Goal: Task Accomplishment & Management: Complete application form

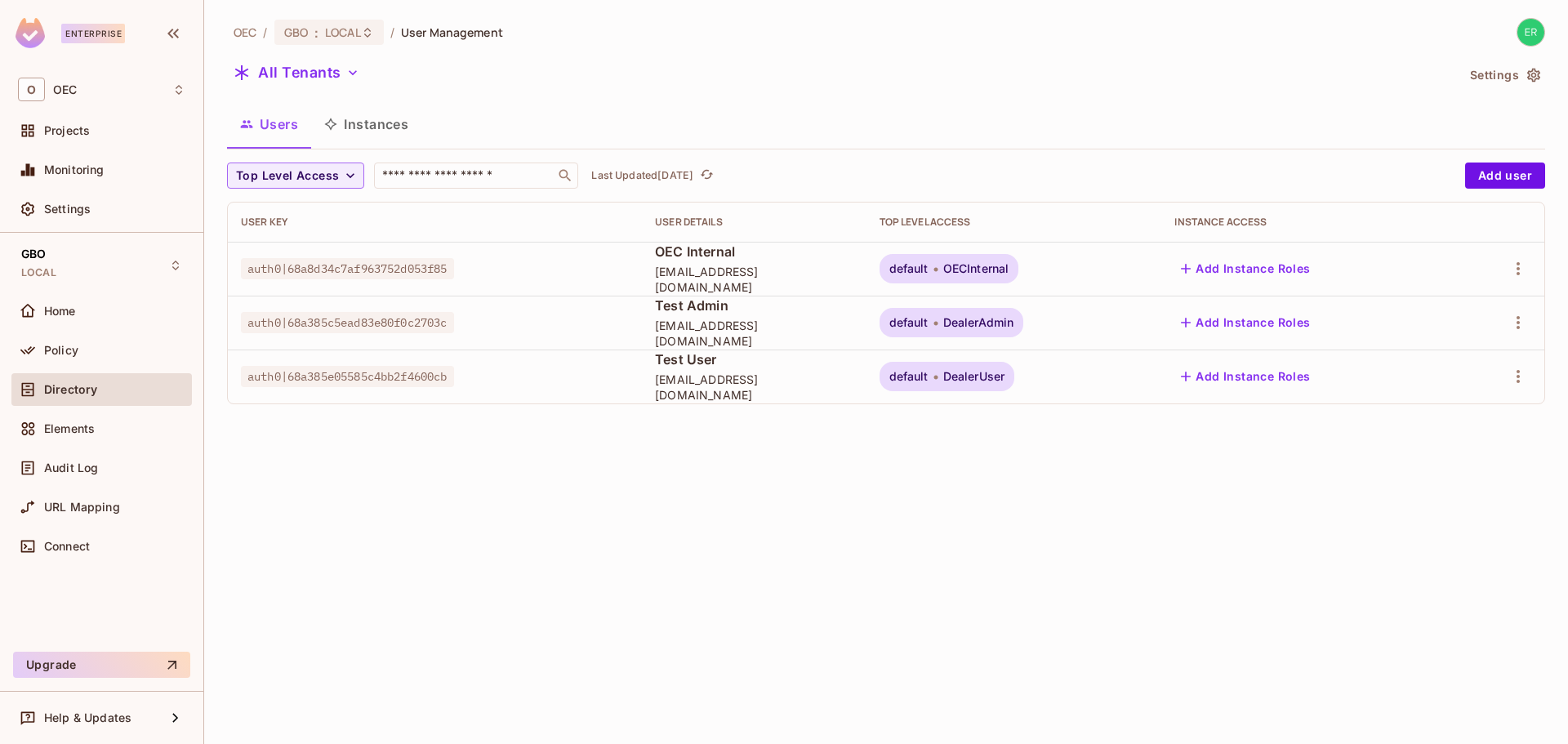
click at [440, 322] on span "auth0|68a385c5ead83e80f0c2703c" at bounding box center [348, 323] width 213 height 22
copy span "auth0|68a385c5ead83e80f0c2703c"
click at [630, 489] on div "OEC / GBO : LOCAL / User Management All Tenants Settings Users Instances Top Le…" at bounding box center [886, 372] width 1364 height 744
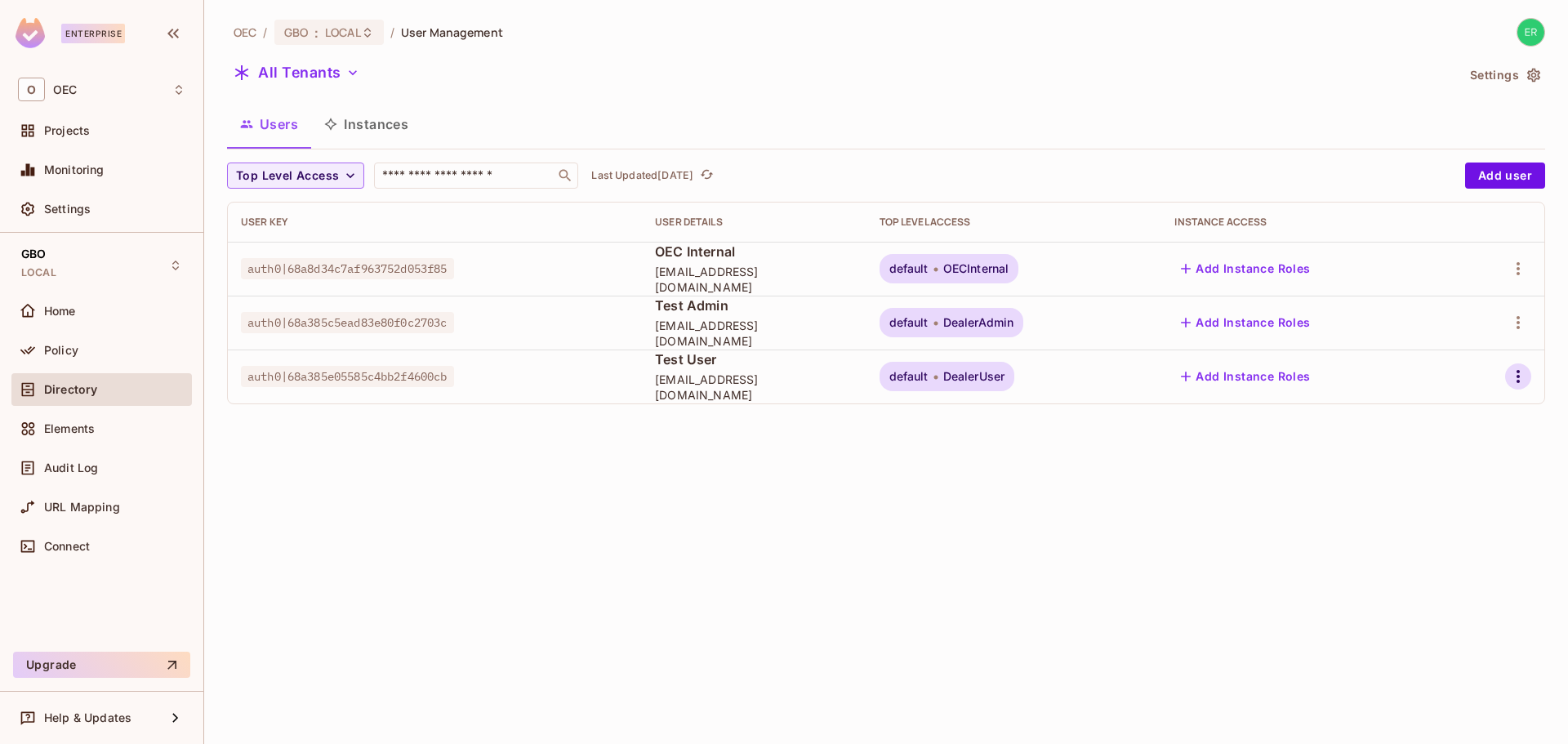
click at [1517, 381] on icon "button" at bounding box center [1518, 377] width 3 height 13
click at [1491, 415] on li "Edit" at bounding box center [1443, 414] width 152 height 36
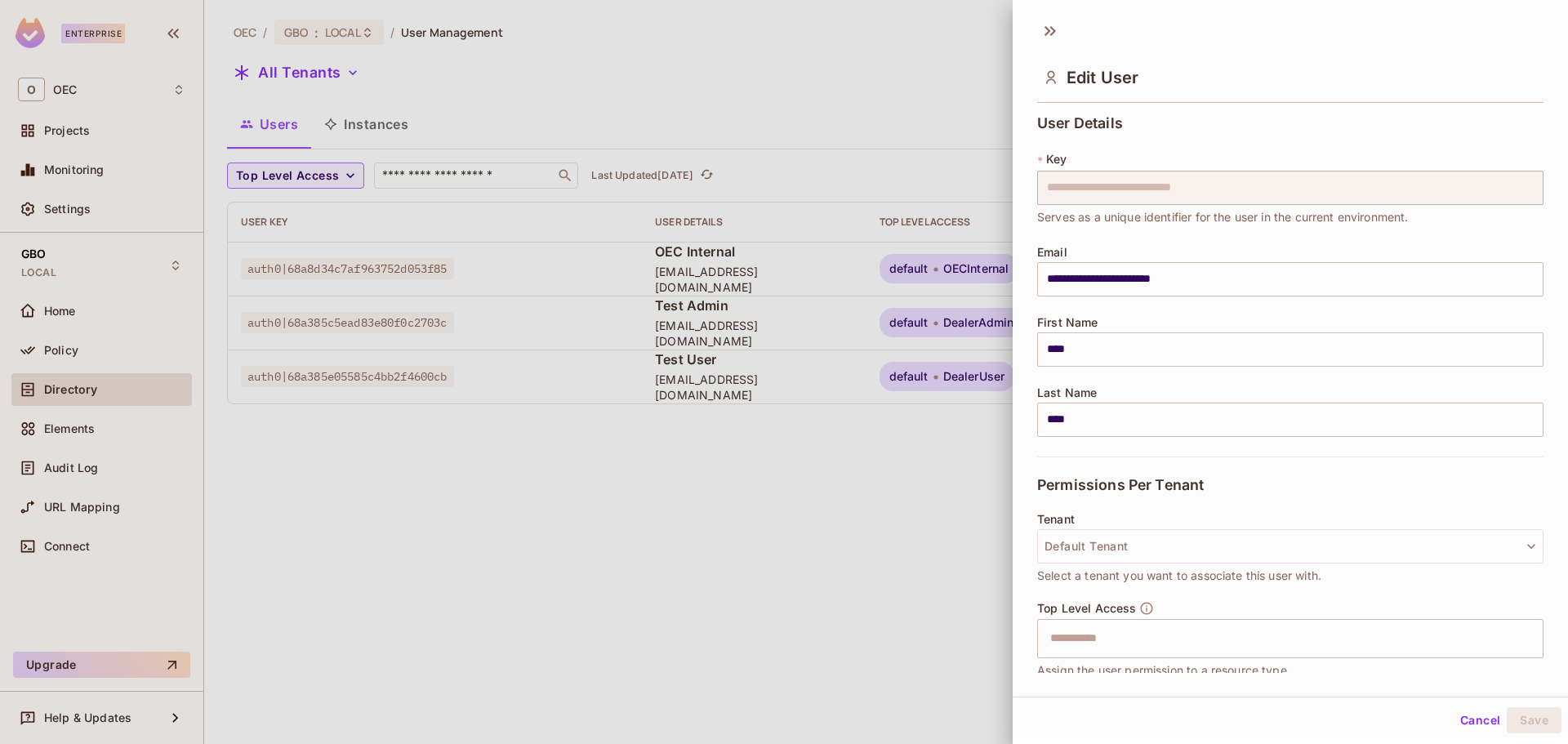
click at [800, 478] on div at bounding box center [784, 372] width 1568 height 744
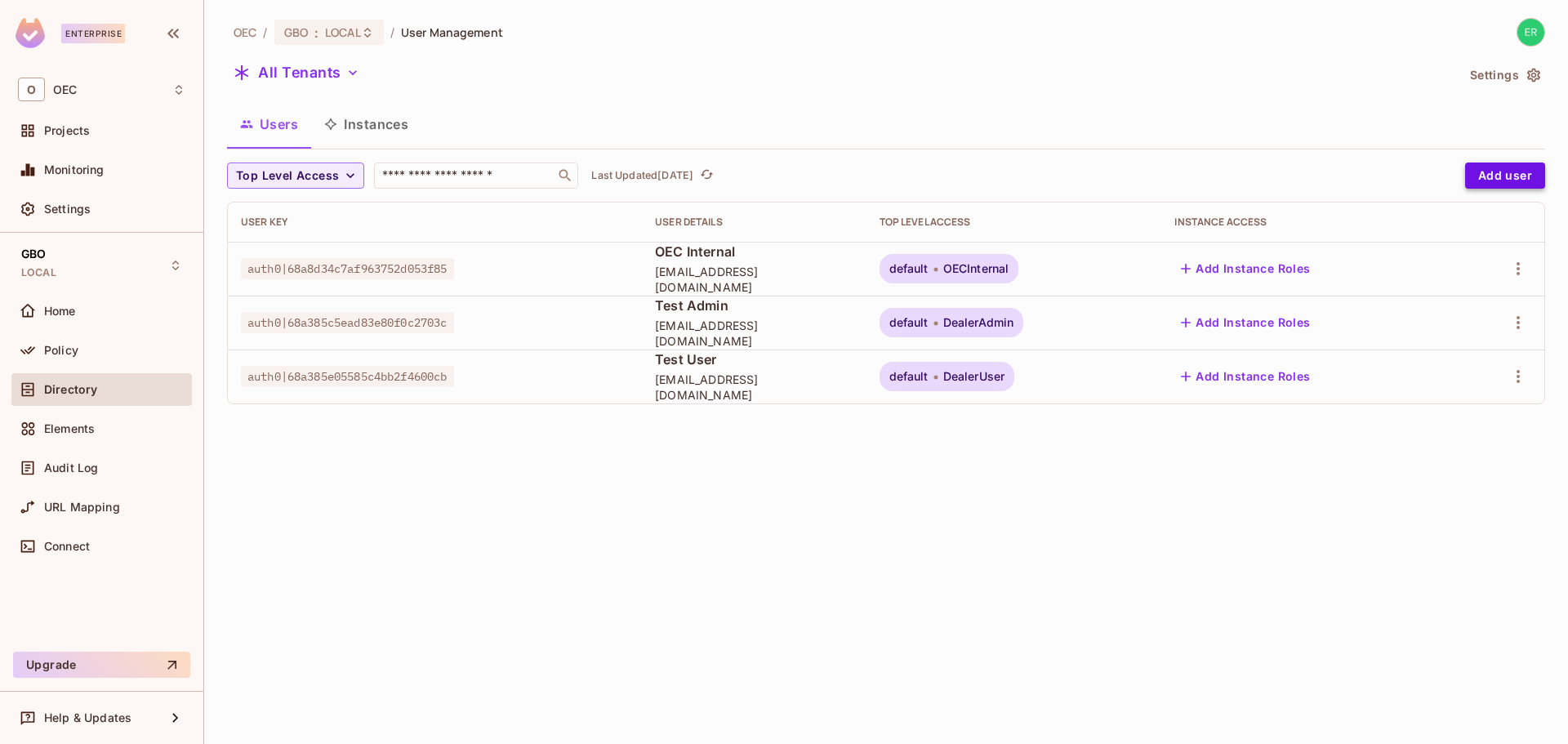
click at [1494, 176] on button "Add user" at bounding box center [1506, 175] width 80 height 26
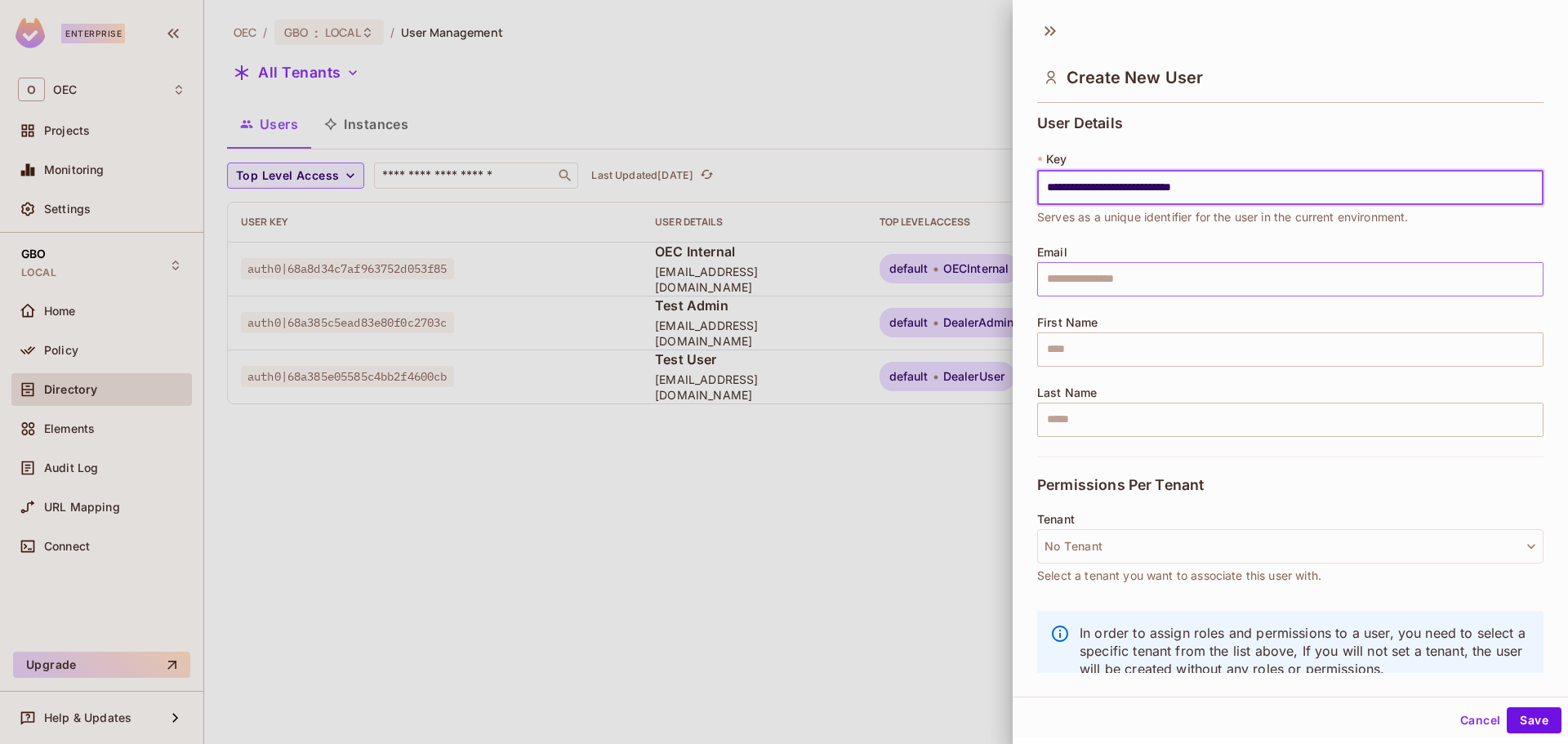
type input "**********"
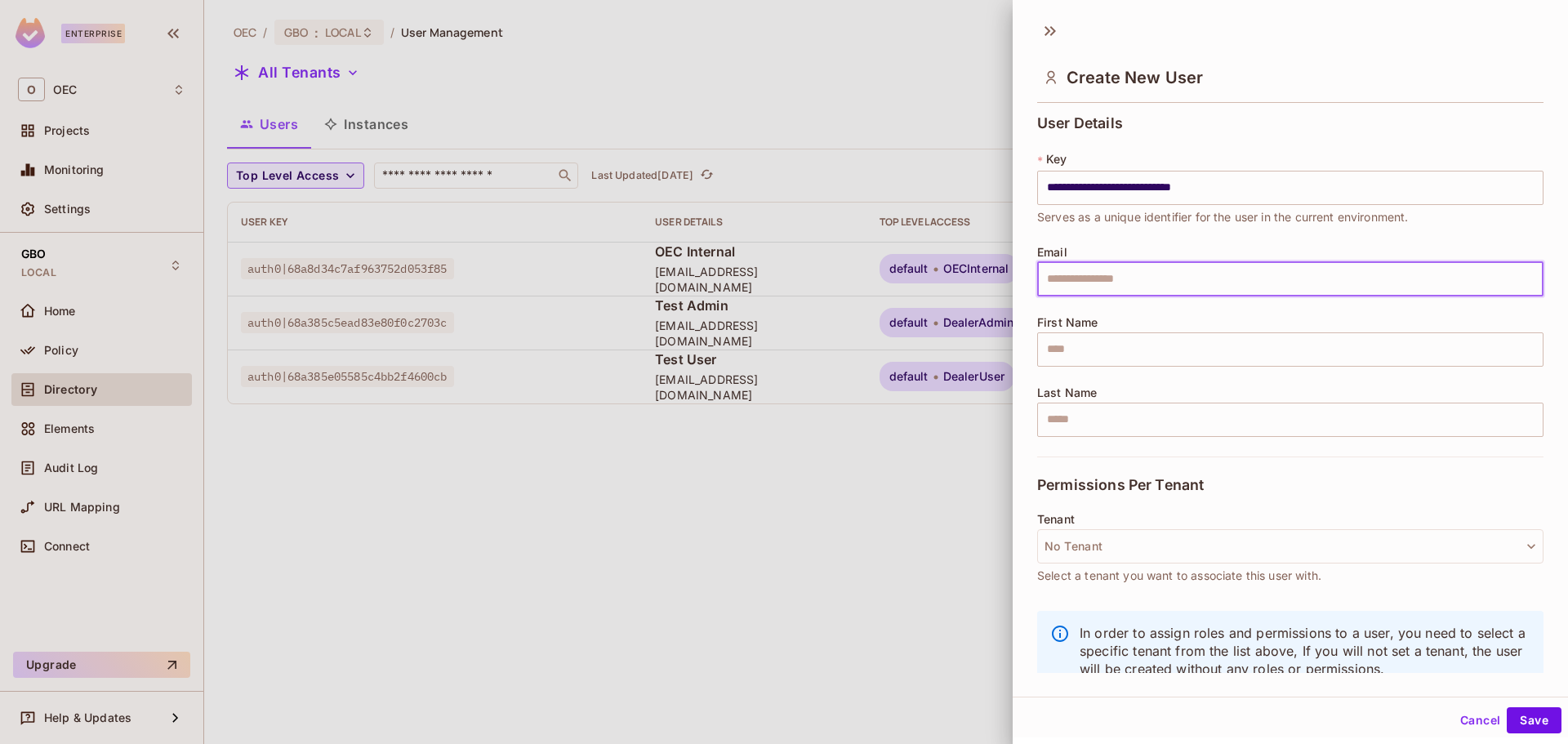
click at [1131, 285] on input "text" at bounding box center [1290, 279] width 506 height 34
click at [884, 374] on div at bounding box center [784, 372] width 1568 height 744
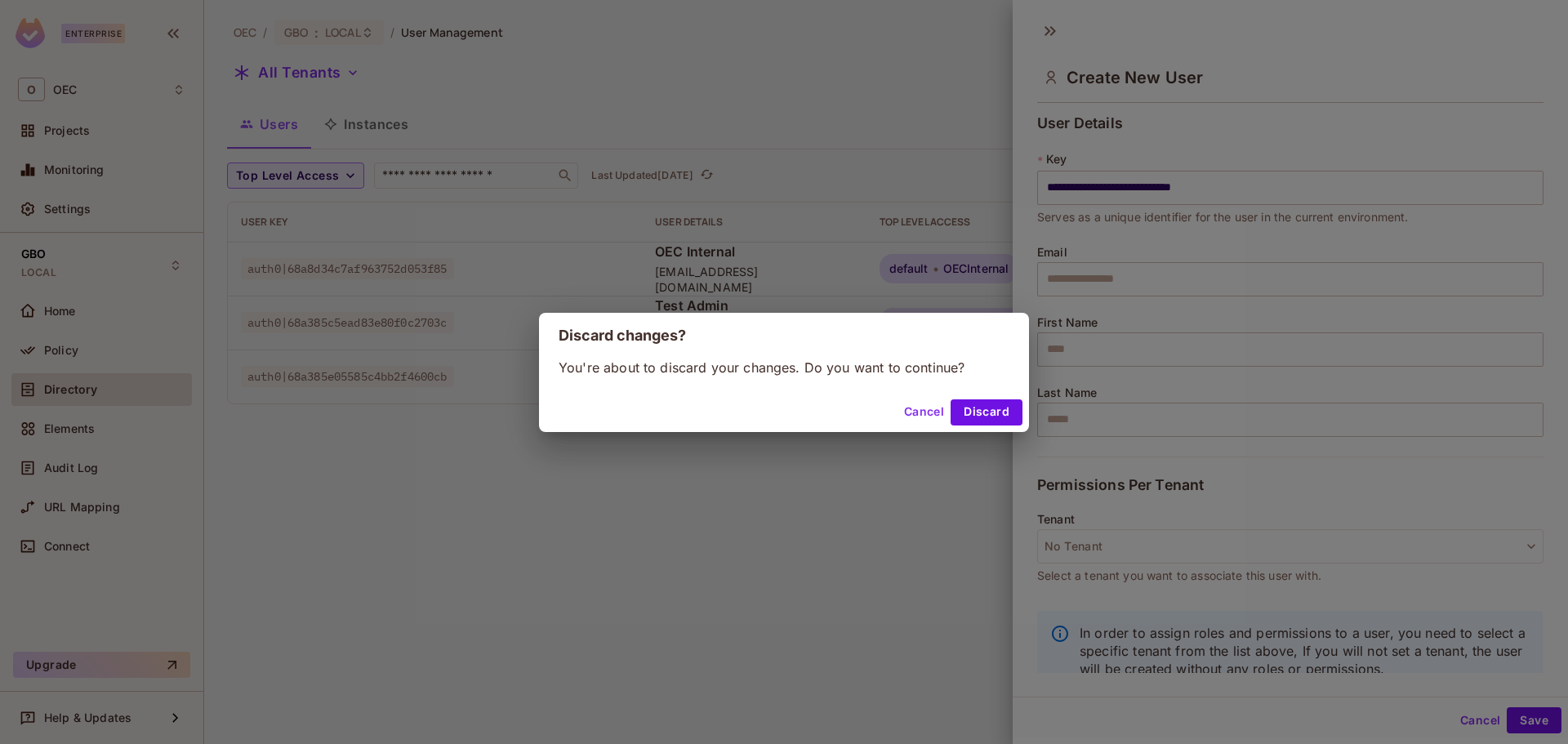
click at [1119, 325] on div "Discard changes? You're about to discard your changes. Do you want to continue?…" at bounding box center [784, 372] width 1568 height 744
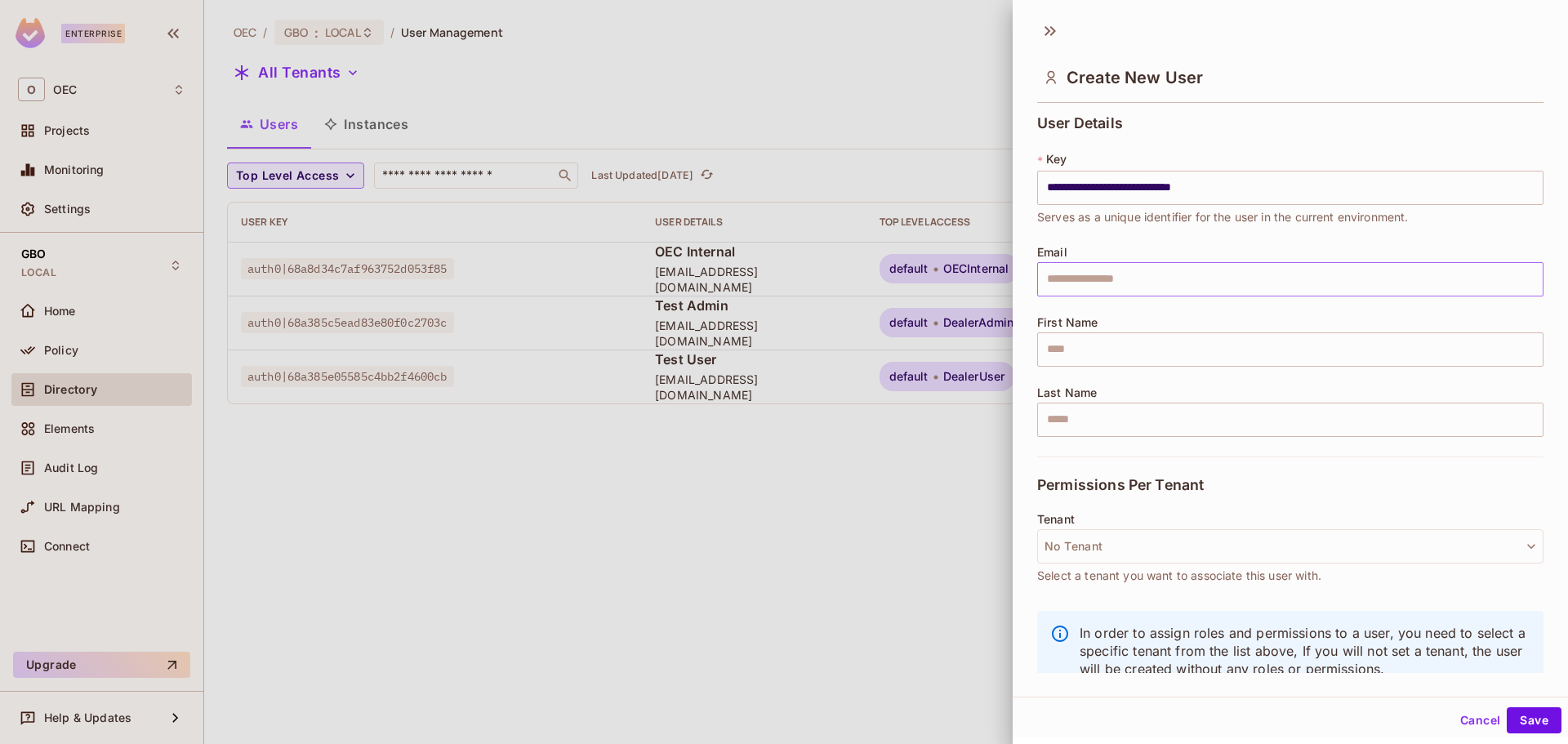
click at [1128, 285] on input "text" at bounding box center [1290, 279] width 506 height 34
paste input "**********"
type input "**********"
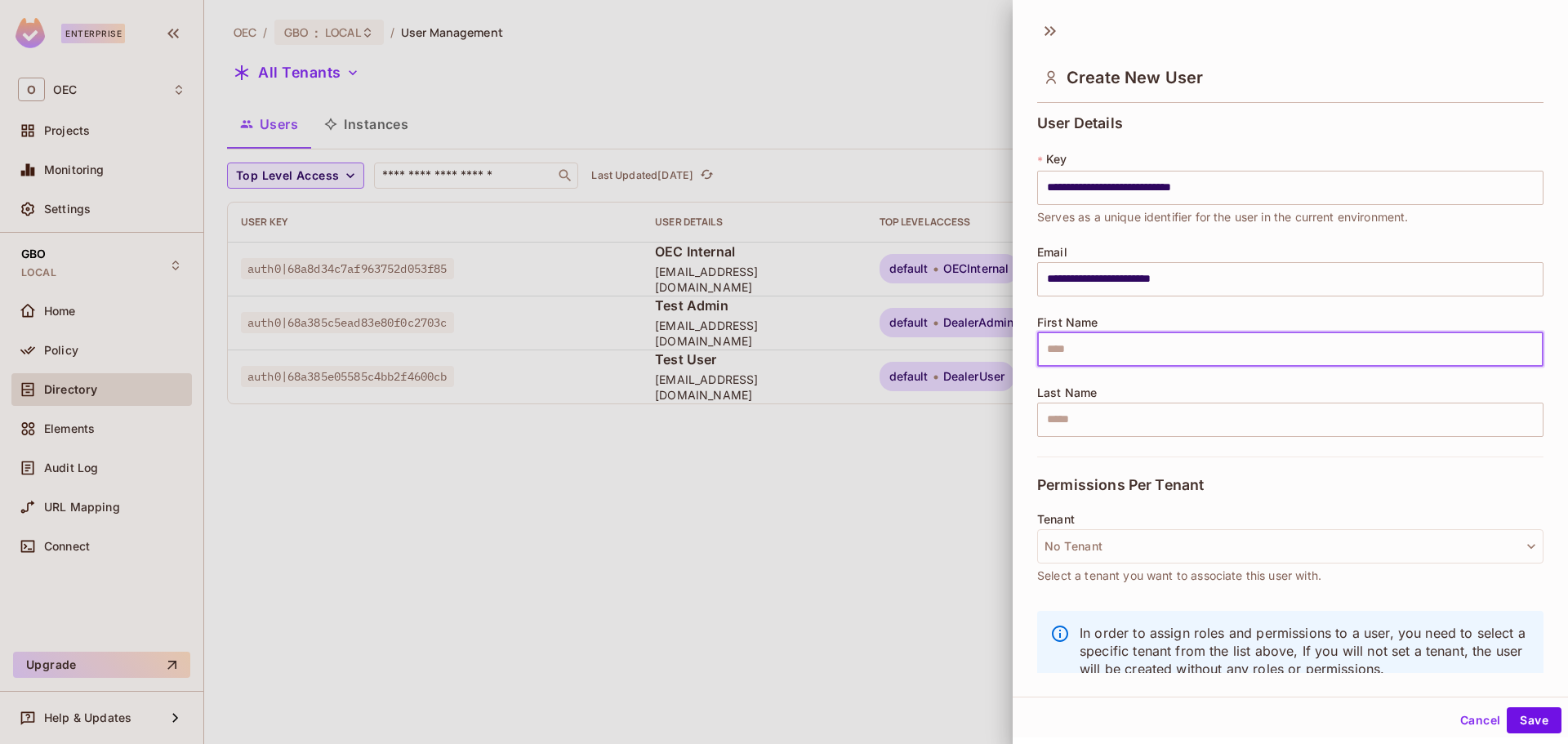
click at [1094, 348] on input "text" at bounding box center [1290, 349] width 506 height 34
type input "****"
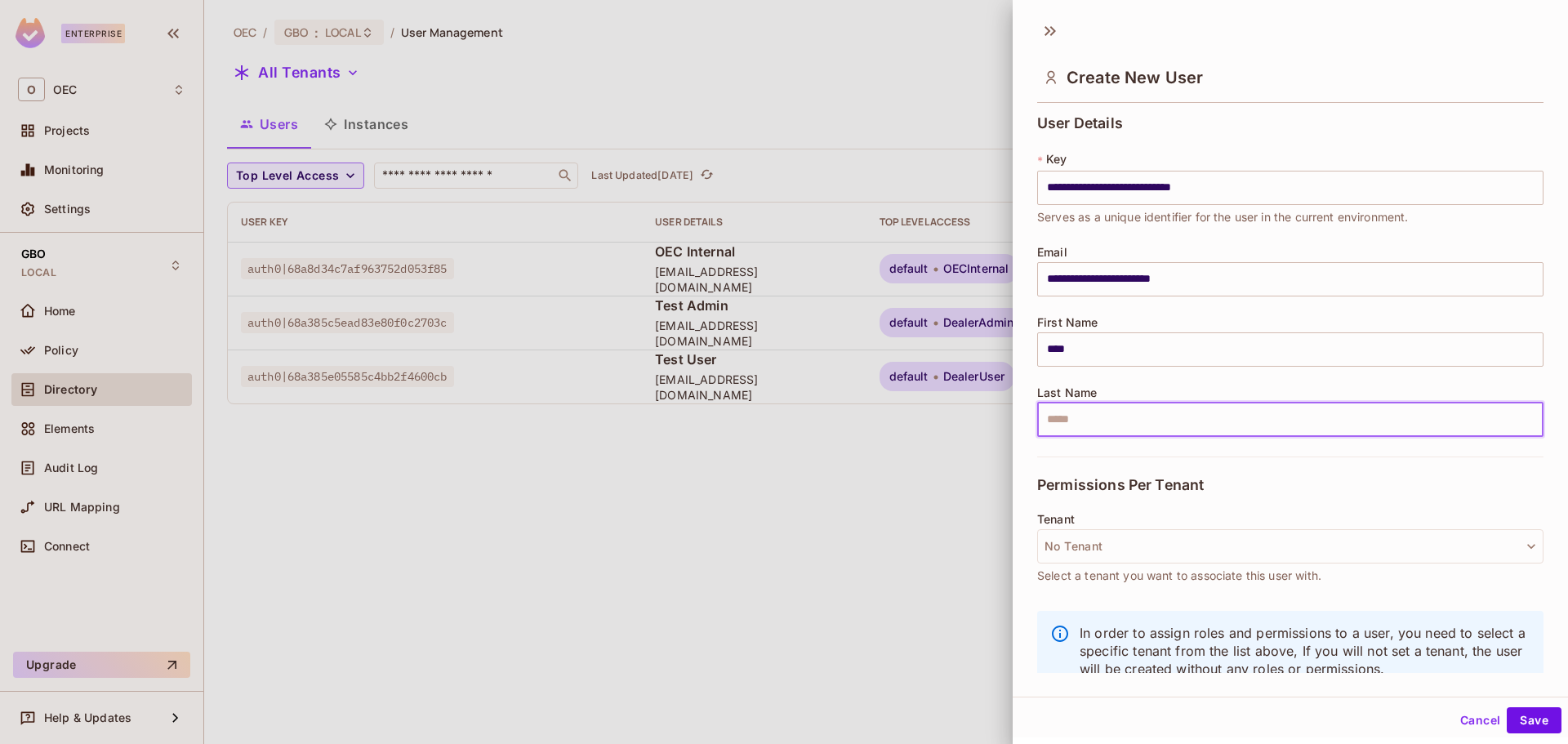
click at [1082, 422] on input "text" at bounding box center [1290, 419] width 506 height 34
type input "*******"
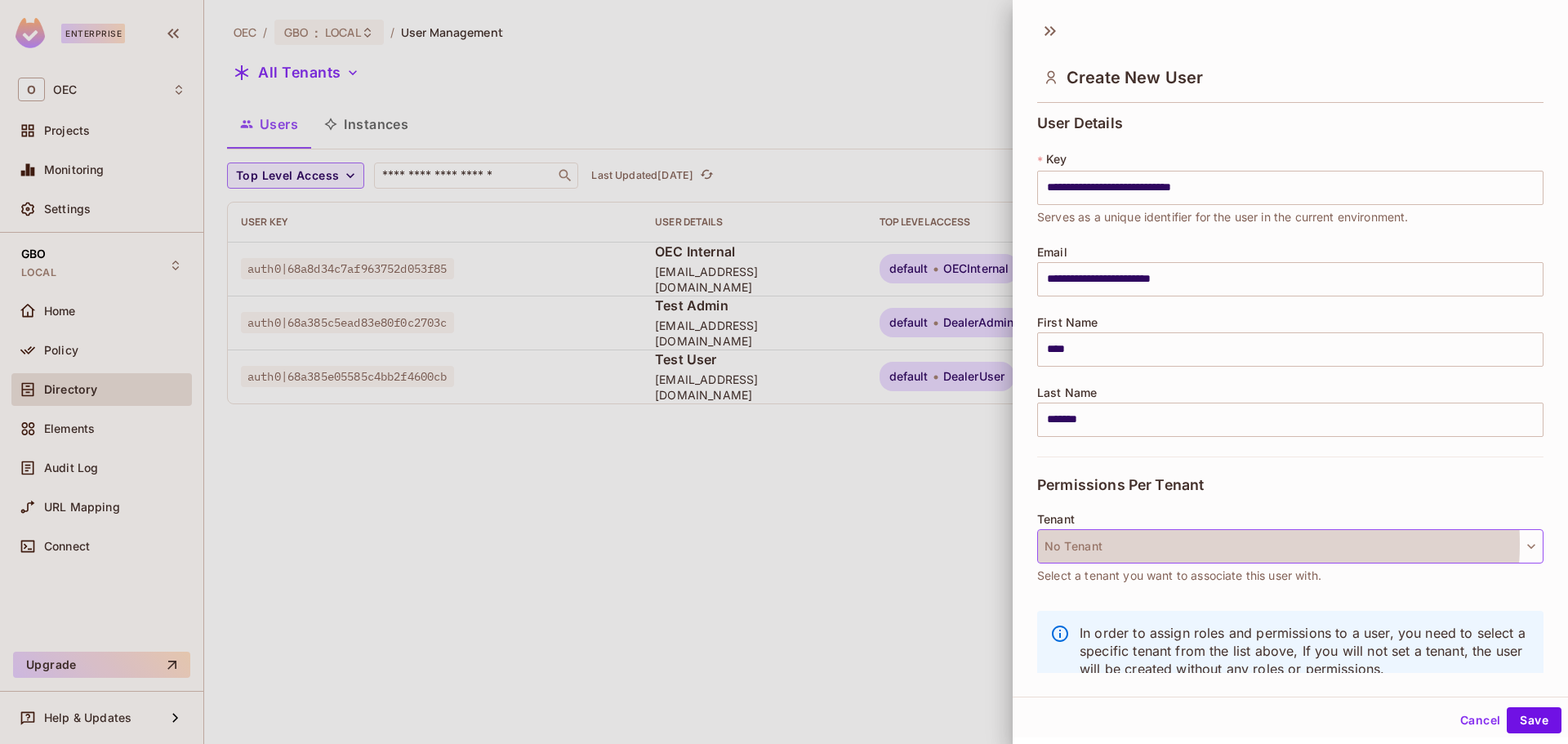
click at [1246, 544] on button "No Tenant" at bounding box center [1290, 546] width 506 height 34
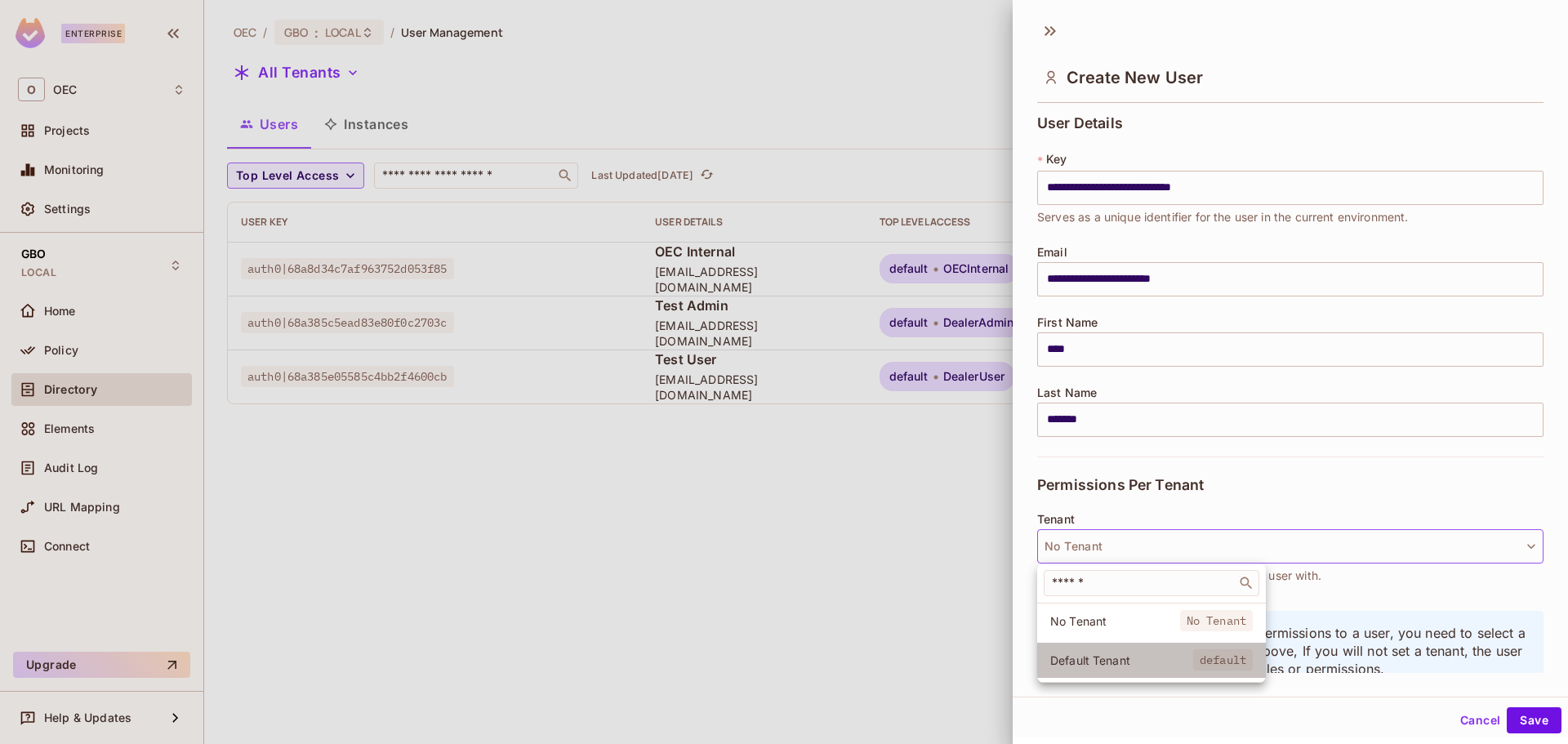
click at [1152, 657] on span "Default Tenant" at bounding box center [1122, 660] width 143 height 16
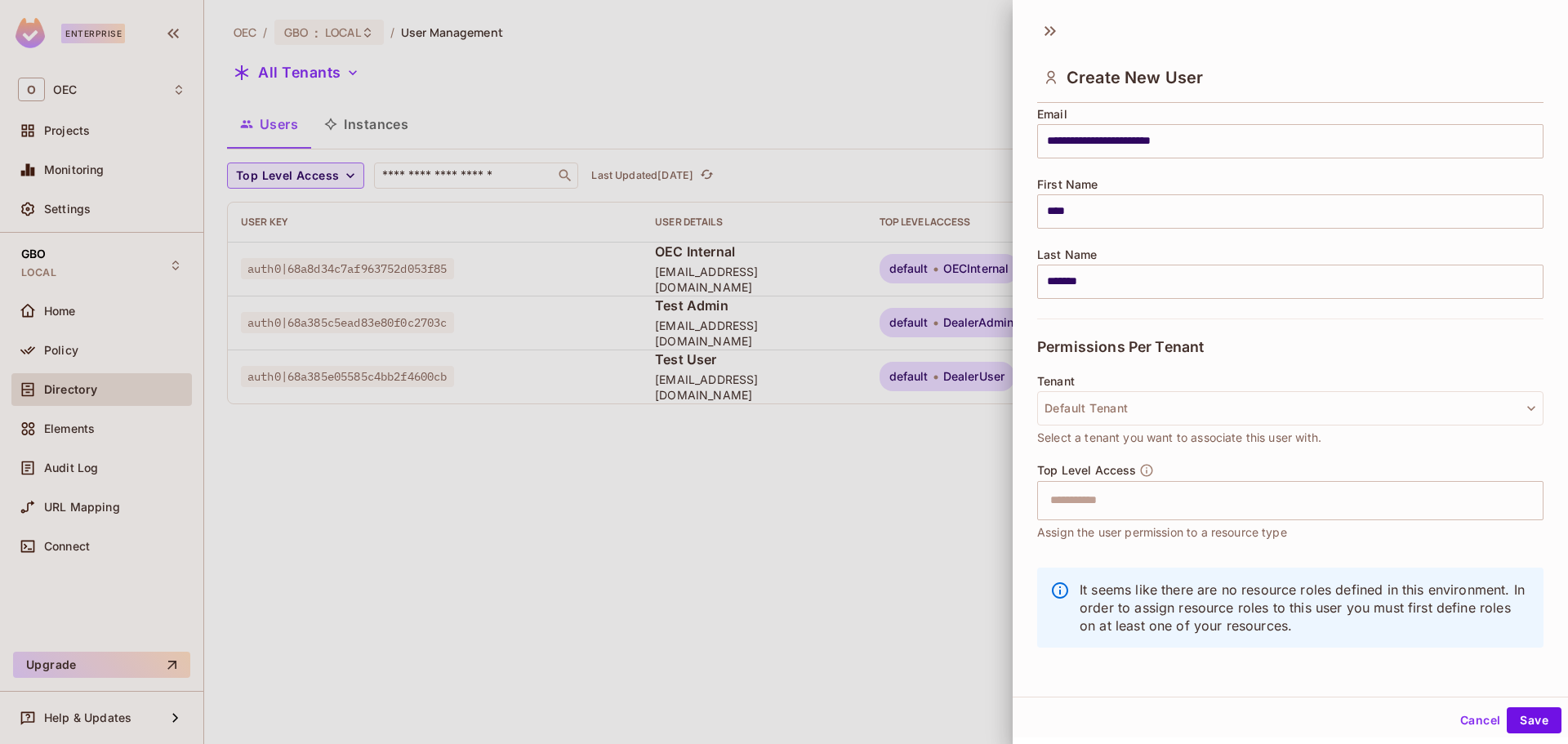
scroll to position [139, 0]
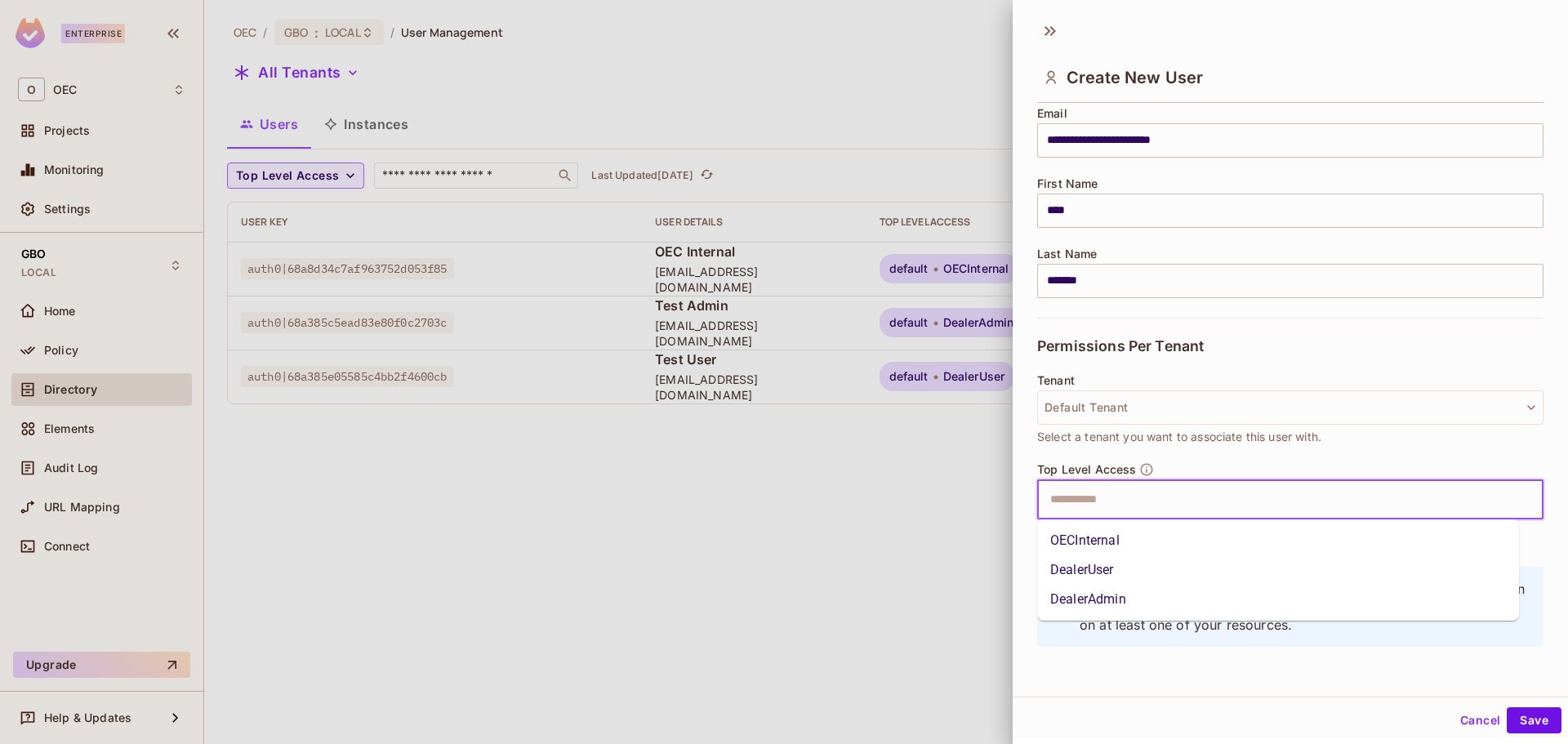
click at [1188, 506] on input "text" at bounding box center [1276, 499] width 471 height 32
click at [1159, 576] on li "DealerUser" at bounding box center [1278, 569] width 482 height 29
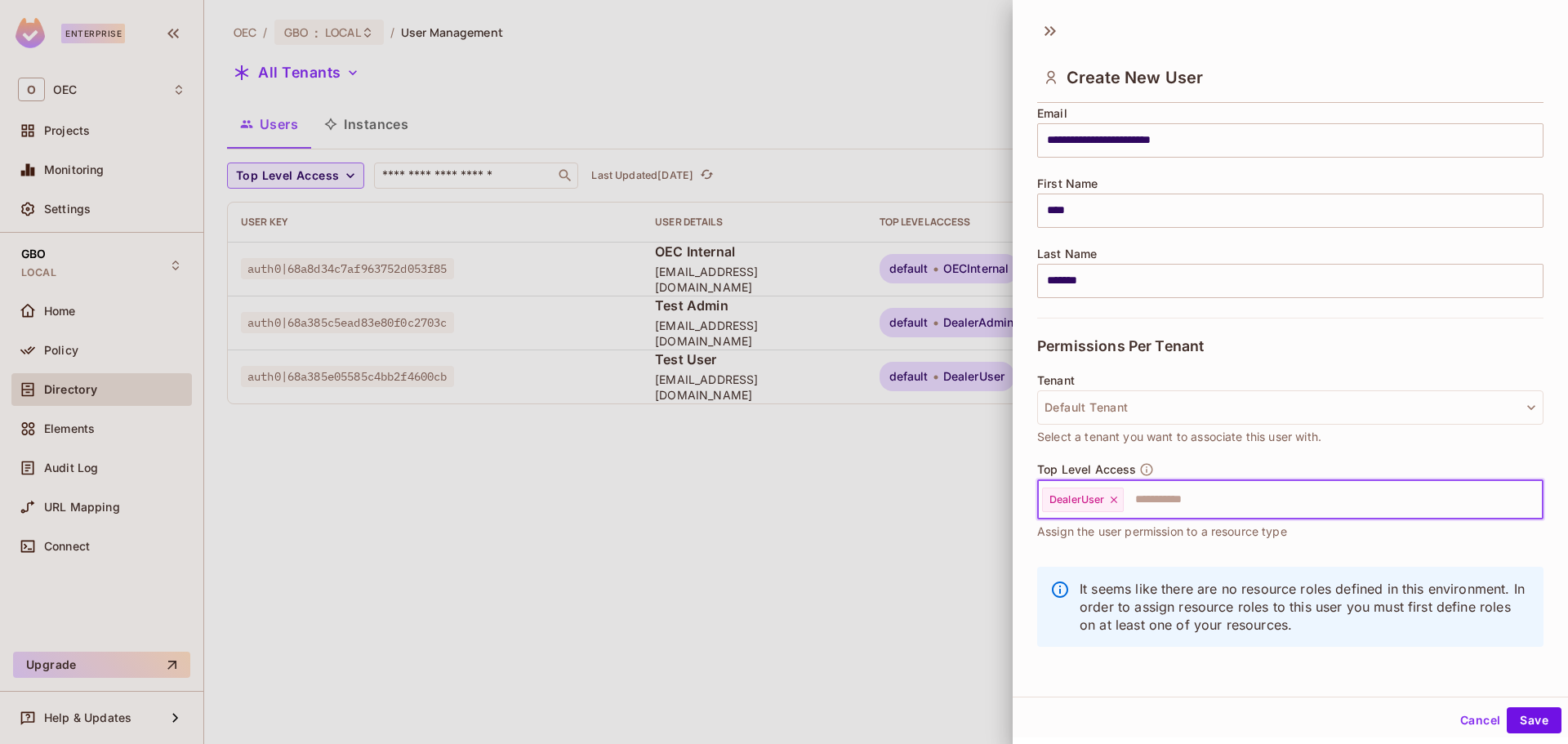
click at [1166, 549] on div "Top Level Access DealerUser ​ Assign the user permission to a resource type" at bounding box center [1290, 509] width 506 height 95
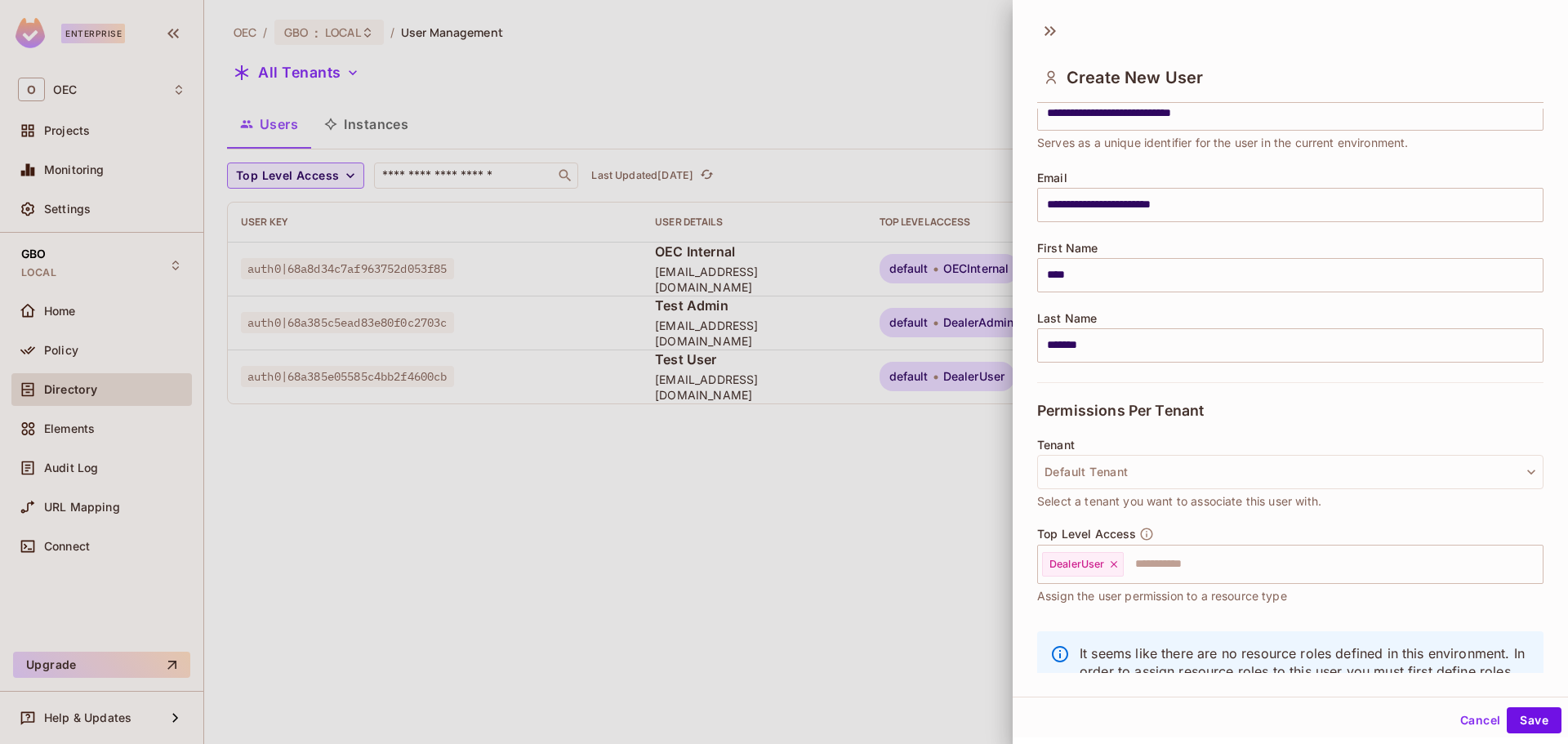
scroll to position [0, 0]
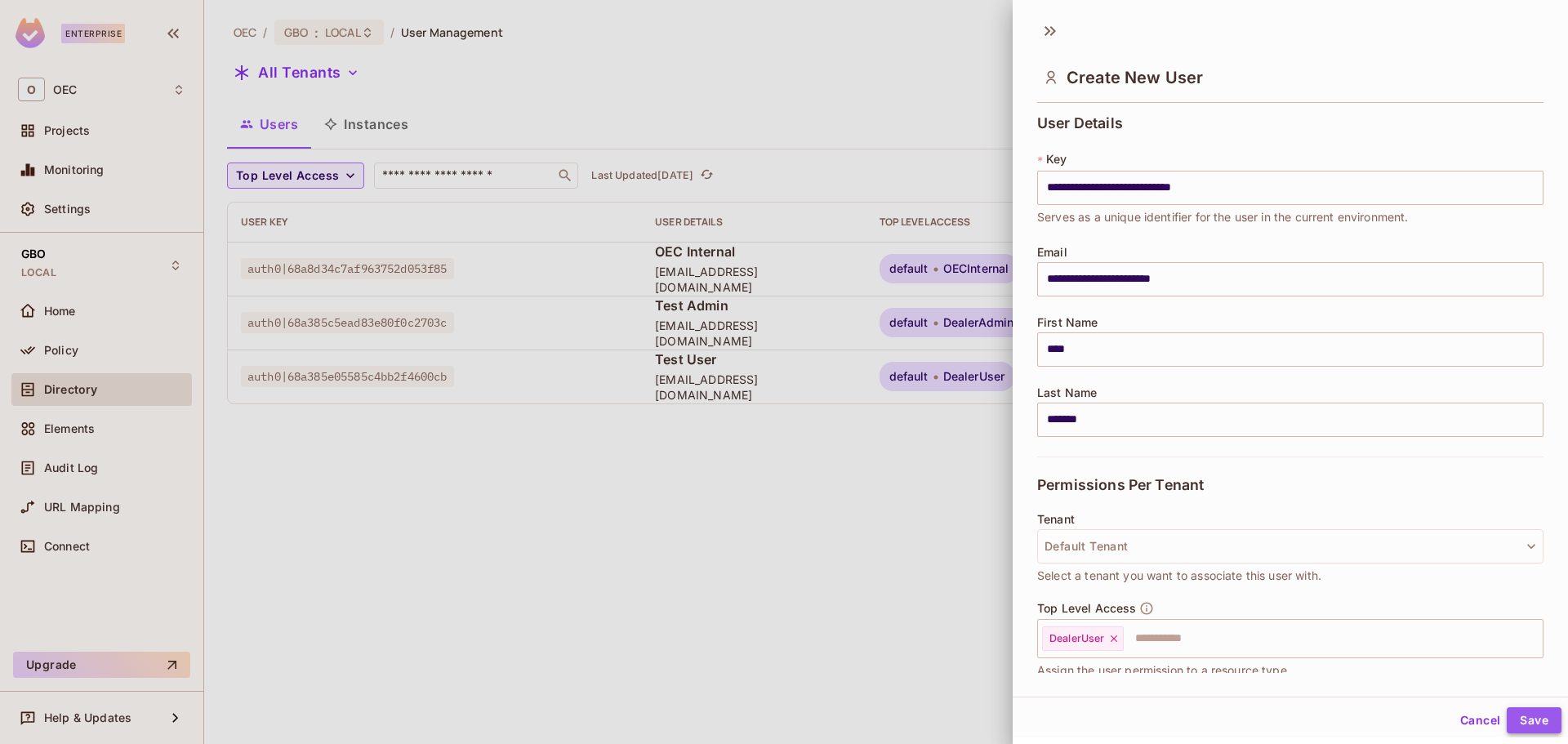
click at [1531, 721] on button "Save" at bounding box center [1535, 720] width 55 height 26
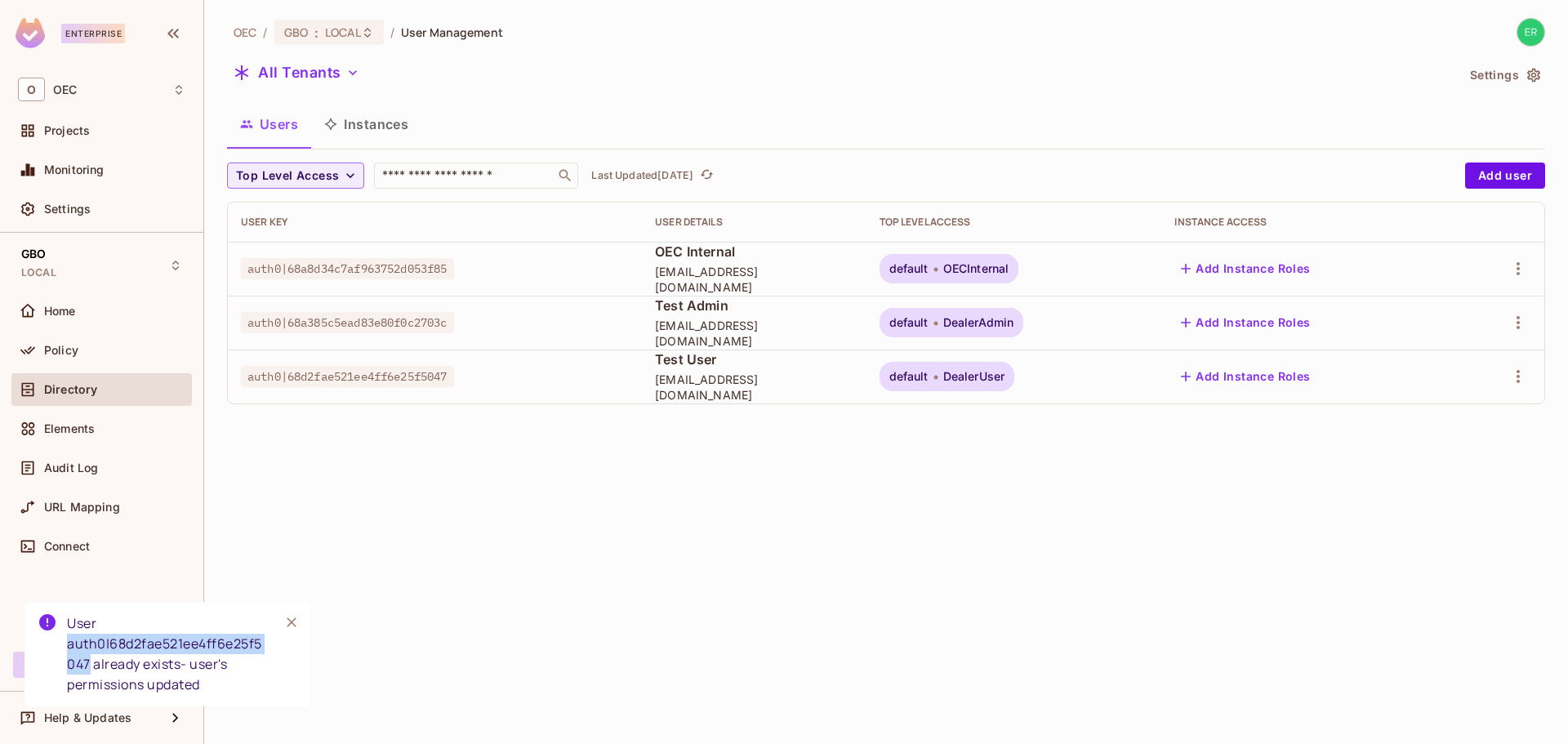
drag, startPoint x: 67, startPoint y: 642, endPoint x: 91, endPoint y: 664, distance: 32.6
click at [91, 664] on div "User auth0|68d2fae521ee4ff6e25f5047 already exists- user's permissions updated" at bounding box center [166, 654] width 199 height 82
copy div "auth0|68d2fae521ee4ff6e25f5047"
click at [550, 543] on div "OEC / GBO : LOCAL / User Management All Tenants Settings Users Instances Top Le…" at bounding box center [886, 372] width 1364 height 744
click at [449, 382] on span "auth0|68d2fae521ee4ff6e25f5047" at bounding box center [348, 377] width 213 height 22
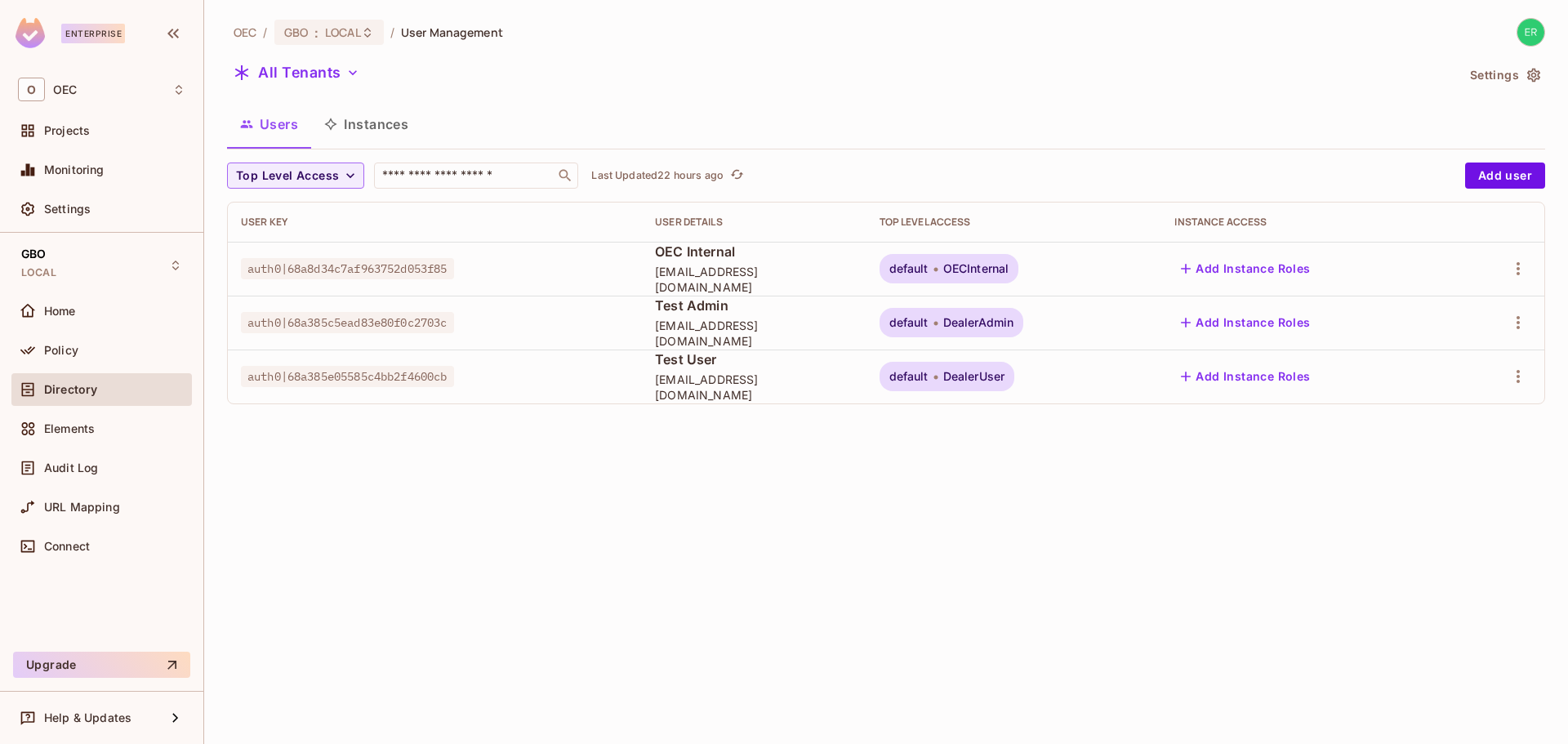
click at [477, 367] on td "auth0|68a385e05585c4bb2f4600cb" at bounding box center [435, 376] width 414 height 54
click at [390, 374] on span "auth0|68d2fae521ee4ff6e25f5047" at bounding box center [348, 377] width 213 height 22
copy span "auth0|68d2fae521ee4ff6e25f5047"
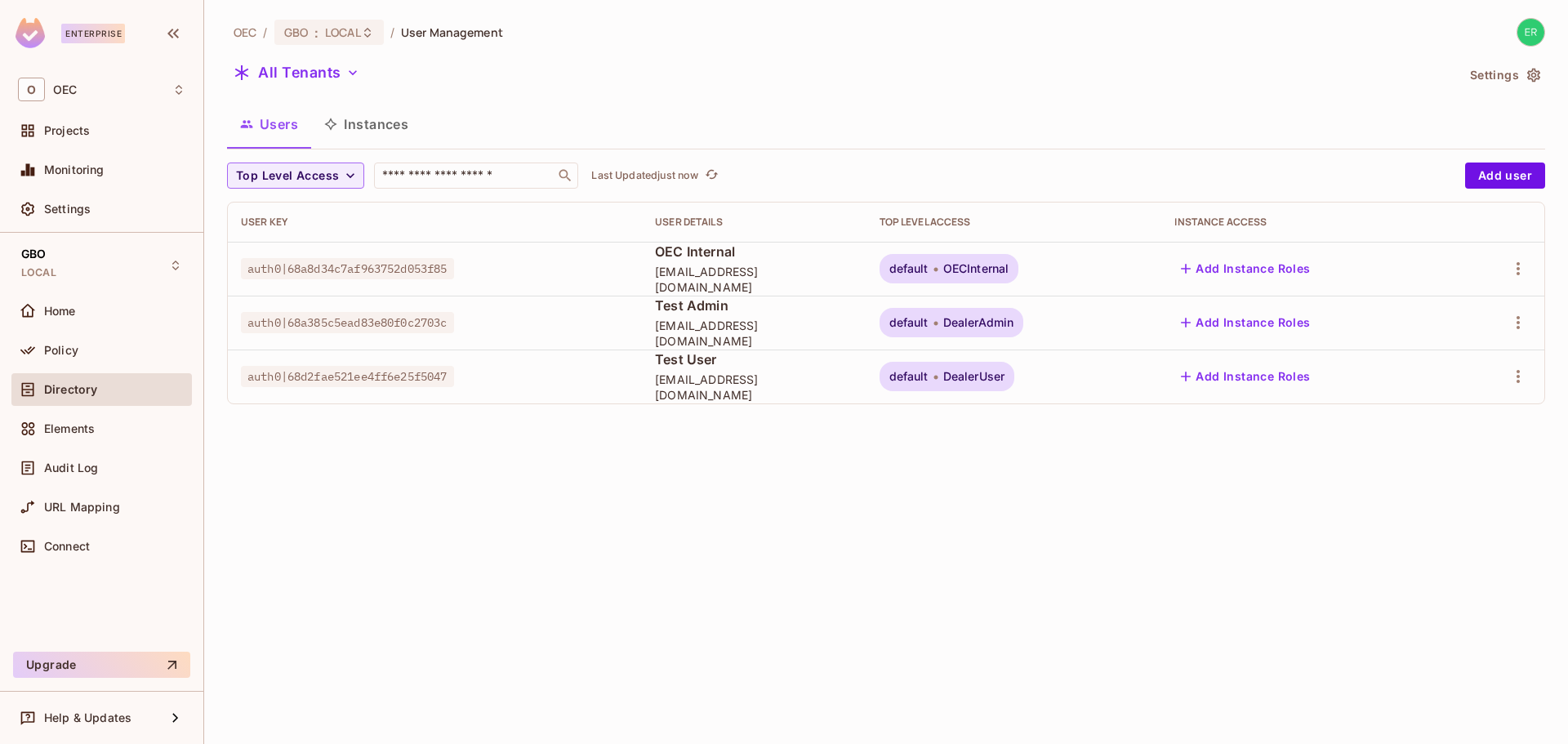
click at [535, 498] on div "OEC / GBO : LOCAL / User Management All Tenants Settings Users Instances Top Le…" at bounding box center [886, 372] width 1364 height 744
